Goal: Transaction & Acquisition: Obtain resource

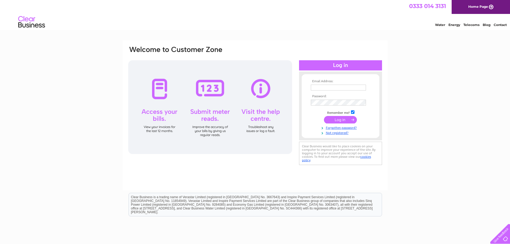
type input "[EMAIL_ADDRESS][DOMAIN_NAME]"
click at [335, 119] on input "submit" at bounding box center [340, 119] width 33 height 7
click at [339, 118] on input "submit" at bounding box center [340, 119] width 33 height 7
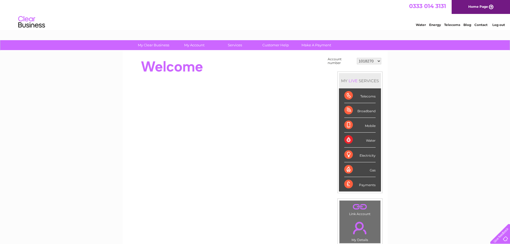
click at [378, 60] on select "1018270 1053739 30320017 30321394" at bounding box center [369, 61] width 24 height 6
select select "30321394"
click at [357, 58] on select "1018270 1053739 30320017 30321394" at bounding box center [369, 61] width 24 height 6
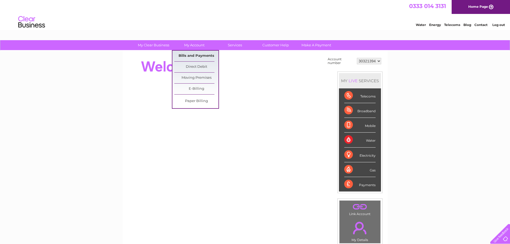
click at [192, 53] on link "Bills and Payments" at bounding box center [196, 56] width 44 height 11
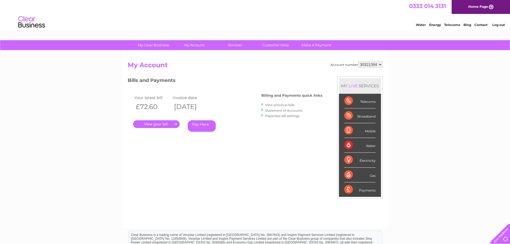
click at [159, 122] on link "." at bounding box center [156, 124] width 47 height 8
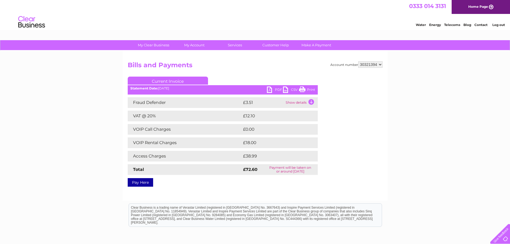
click at [275, 89] on link "PDF" at bounding box center [275, 90] width 16 height 8
click at [277, 89] on link "PDF" at bounding box center [275, 90] width 16 height 8
